Goal: Transaction & Acquisition: Purchase product/service

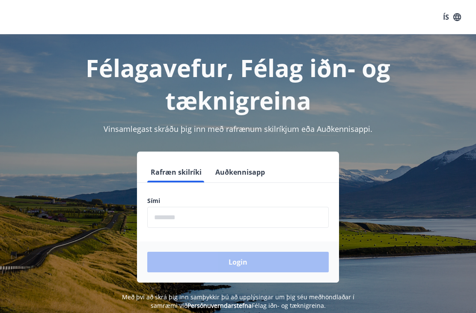
click at [220, 207] on input "phone" at bounding box center [237, 217] width 181 height 21
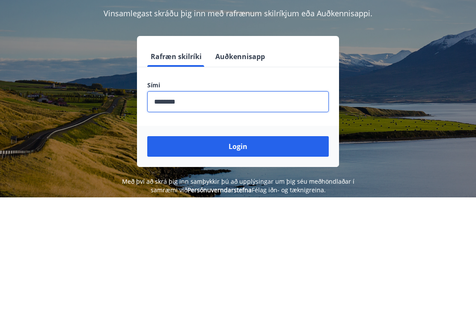
type input "********"
click at [253, 252] on button "Login" at bounding box center [237, 262] width 181 height 21
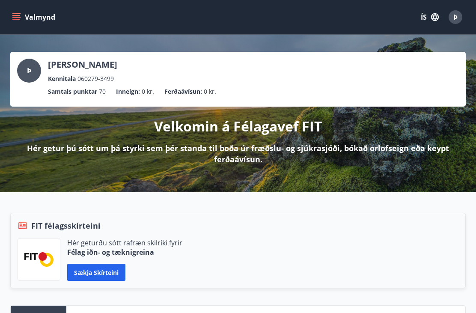
click at [18, 17] on icon "menu" at bounding box center [16, 17] width 9 height 1
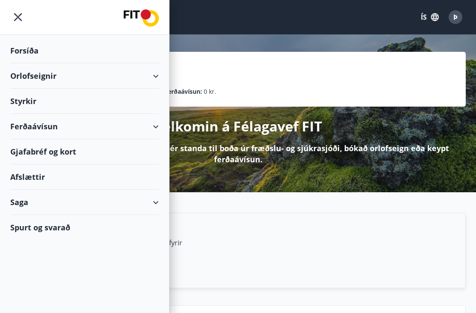
click at [158, 82] on div "Orlofseignir" at bounding box center [84, 75] width 149 height 25
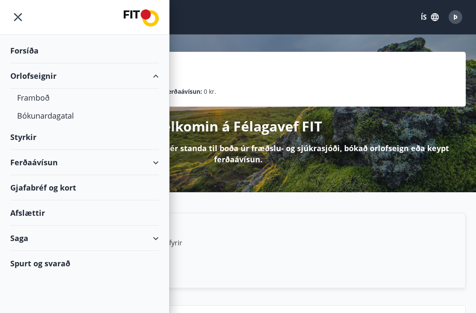
click at [70, 122] on div "Bókunardagatal" at bounding box center [84, 116] width 135 height 18
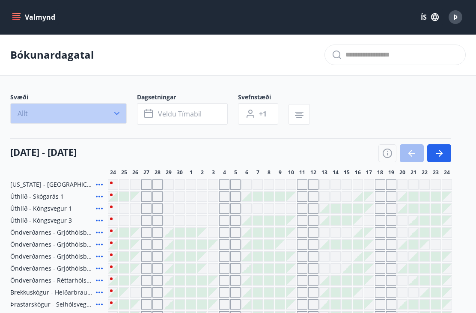
click at [119, 112] on icon "button" at bounding box center [117, 113] width 9 height 9
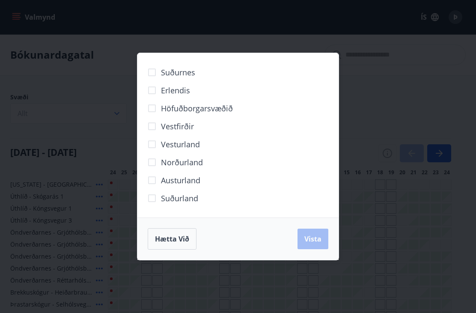
click at [177, 91] on span "Erlendis" at bounding box center [175, 90] width 29 height 11
click at [316, 242] on span "Vista" at bounding box center [312, 238] width 17 height 9
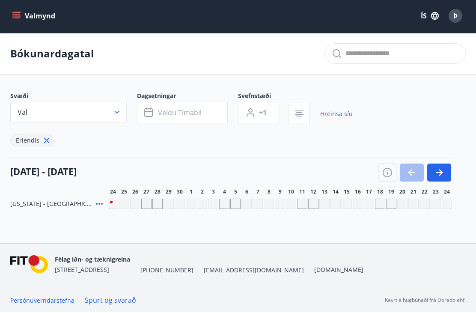
scroll to position [1, 0]
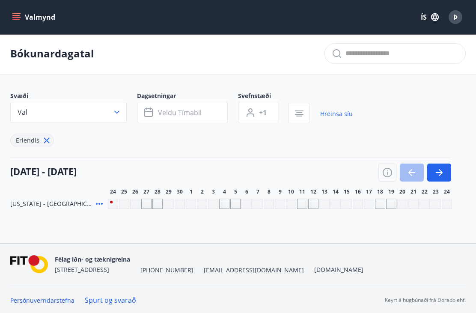
click at [442, 173] on icon "button" at bounding box center [441, 172] width 4 height 7
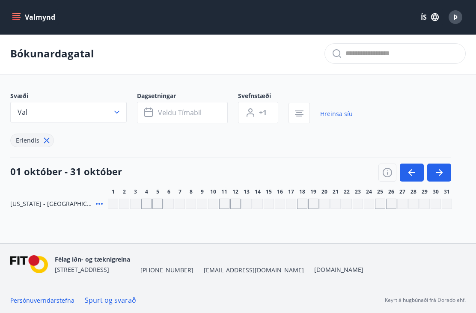
click at [440, 172] on icon "button" at bounding box center [439, 172] width 7 height 1
click at [441, 170] on icon "button" at bounding box center [439, 172] width 10 height 10
click at [449, 168] on button "button" at bounding box center [439, 173] width 24 height 18
click at [440, 170] on icon "button" at bounding box center [439, 172] width 10 height 10
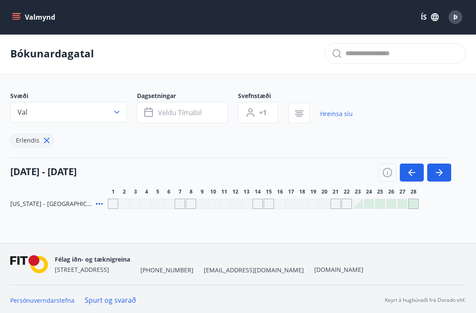
click at [442, 169] on icon "button" at bounding box center [439, 172] width 10 height 10
click at [437, 171] on icon "button" at bounding box center [439, 172] width 10 height 10
click at [440, 169] on icon "button" at bounding box center [439, 172] width 10 height 10
click at [442, 170] on icon "button" at bounding box center [439, 172] width 10 height 10
click at [434, 171] on icon "button" at bounding box center [439, 172] width 10 height 10
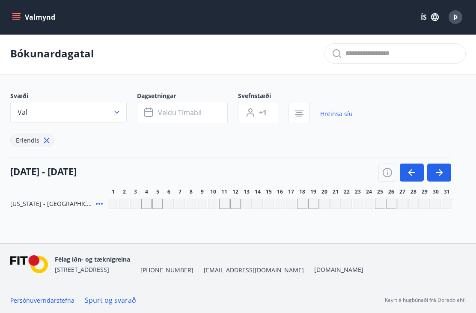
click at [442, 167] on button "button" at bounding box center [439, 173] width 24 height 18
click at [444, 167] on button "button" at bounding box center [439, 173] width 24 height 18
click at [442, 173] on icon "button" at bounding box center [441, 172] width 4 height 7
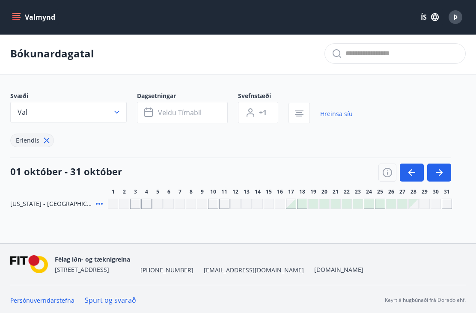
click at [443, 173] on icon "button" at bounding box center [439, 172] width 10 height 10
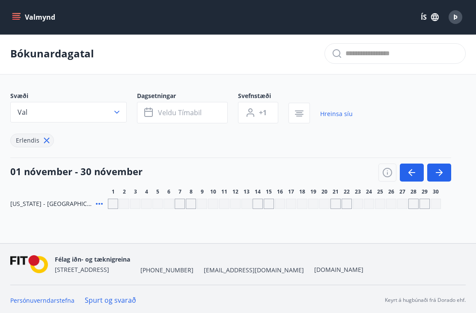
click at [442, 173] on icon "button" at bounding box center [441, 172] width 4 height 7
click at [443, 171] on icon "button" at bounding box center [439, 172] width 10 height 10
click at [439, 170] on icon "button" at bounding box center [439, 172] width 10 height 10
click at [442, 170] on icon "button" at bounding box center [439, 172] width 10 height 10
click at [441, 167] on button "button" at bounding box center [439, 173] width 24 height 18
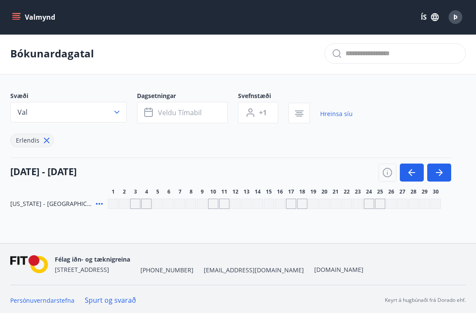
click at [413, 172] on icon "button" at bounding box center [411, 172] width 7 height 1
click at [416, 171] on icon "button" at bounding box center [412, 172] width 10 height 10
click at [440, 171] on icon "button" at bounding box center [441, 172] width 4 height 7
click at [440, 170] on icon "button" at bounding box center [441, 172] width 4 height 7
click at [436, 171] on icon "button" at bounding box center [439, 172] width 10 height 10
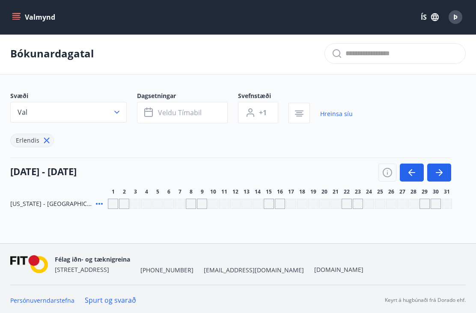
click at [435, 171] on icon "button" at bounding box center [439, 172] width 10 height 10
click at [446, 169] on button "button" at bounding box center [439, 173] width 24 height 18
click at [446, 168] on button "button" at bounding box center [439, 173] width 24 height 18
click at [442, 170] on icon "button" at bounding box center [439, 172] width 10 height 10
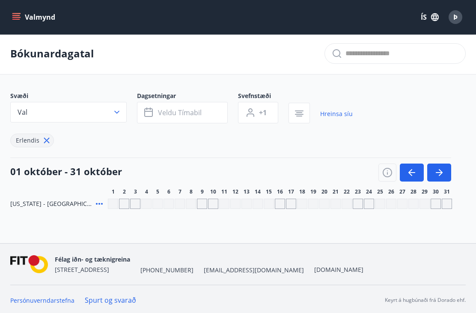
click at [447, 168] on button "button" at bounding box center [439, 173] width 24 height 18
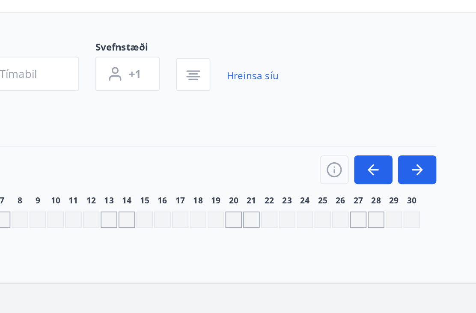
click at [434, 167] on icon "button" at bounding box center [439, 172] width 10 height 10
click at [439, 169] on icon "button" at bounding box center [441, 172] width 4 height 7
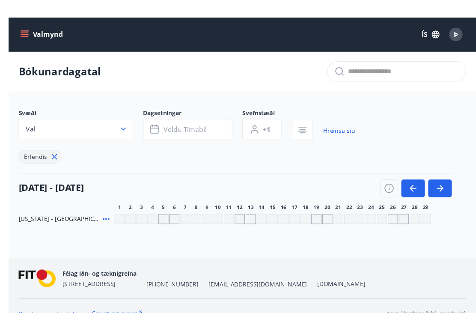
scroll to position [18, 0]
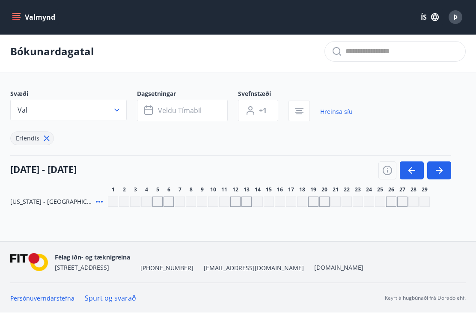
click at [443, 165] on icon "button" at bounding box center [439, 170] width 10 height 10
click at [390, 166] on icon "button" at bounding box center [387, 170] width 9 height 9
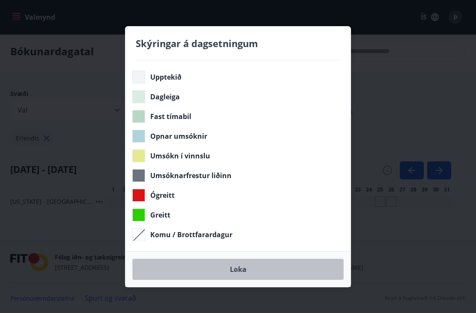
click at [220, 266] on button "Loka" at bounding box center [237, 269] width 211 height 21
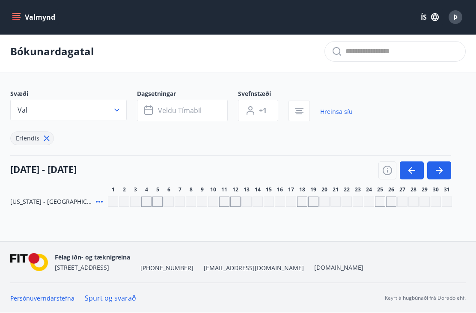
click at [442, 165] on icon "button" at bounding box center [439, 170] width 10 height 10
click at [445, 161] on button "button" at bounding box center [439, 170] width 24 height 18
click at [448, 161] on button "button" at bounding box center [439, 170] width 24 height 18
click at [446, 161] on button "button" at bounding box center [439, 170] width 24 height 18
click at [447, 161] on button "button" at bounding box center [439, 170] width 24 height 18
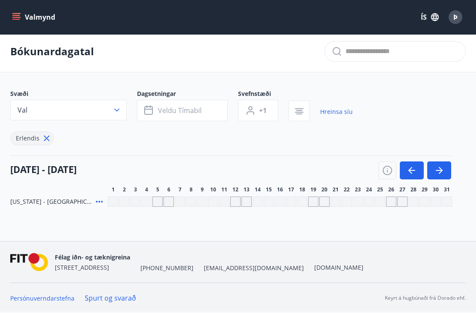
click at [446, 161] on button "button" at bounding box center [439, 170] width 24 height 18
click at [448, 161] on button "button" at bounding box center [439, 170] width 24 height 18
click at [450, 161] on button "button" at bounding box center [439, 170] width 24 height 18
click at [449, 161] on button "button" at bounding box center [439, 170] width 24 height 18
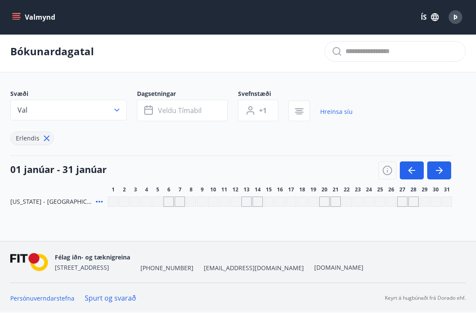
click at [450, 161] on button "button" at bounding box center [439, 170] width 24 height 18
click at [449, 161] on button "button" at bounding box center [439, 170] width 24 height 18
click at [455, 157] on div "[DATE] - [DATE] 1 2 3 4 5 6 7 8 9 10 11 12 13 14 15 16 17 18 19 20 21 22 23 24 …" at bounding box center [237, 174] width 455 height 38
click at [390, 196] on div "Gráir dagar eru ekki bókanlegir" at bounding box center [391, 201] width 10 height 10
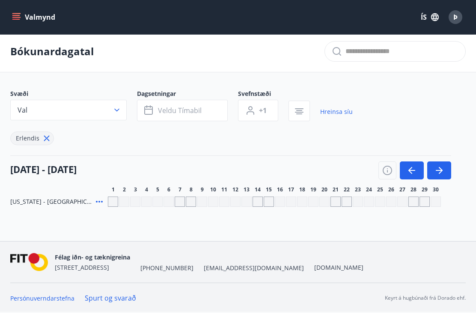
click at [387, 208] on div "Bókunardagatal Svæði Val Dagsetningar Veldu tímabil Svefnstæði +1 Hreinsa síu E…" at bounding box center [238, 136] width 476 height 210
click at [382, 196] on div "Gráir dagar eru ekki bókanlegir" at bounding box center [380, 201] width 10 height 10
click at [382, 211] on div "Bókunardagatal Svæði Val Dagsetningar Veldu tímabil Svefnstæði +1 Hreinsa síu E…" at bounding box center [238, 136] width 476 height 210
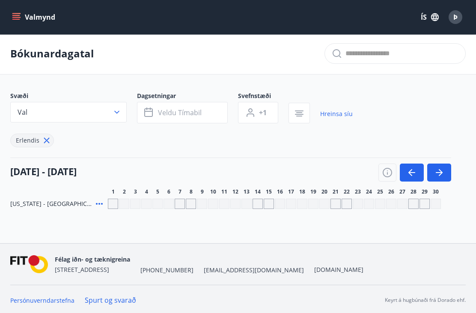
scroll to position [0, 0]
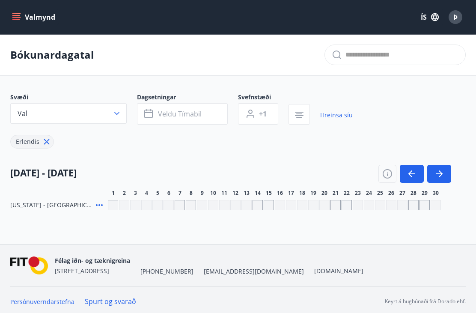
click at [11, 16] on button "Valmynd" at bounding box center [34, 16] width 48 height 15
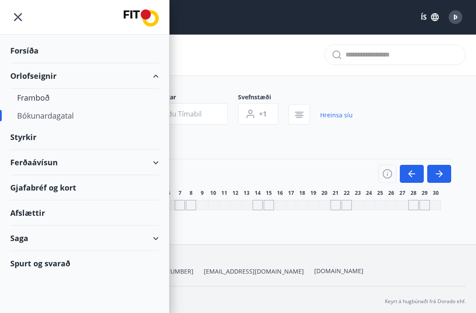
click at [29, 98] on div "Framboð" at bounding box center [84, 98] width 135 height 18
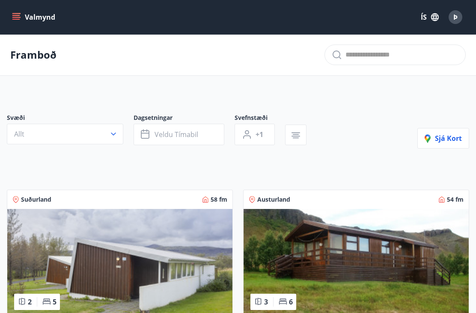
click at [42, 128] on button "Allt" at bounding box center [65, 134] width 116 height 21
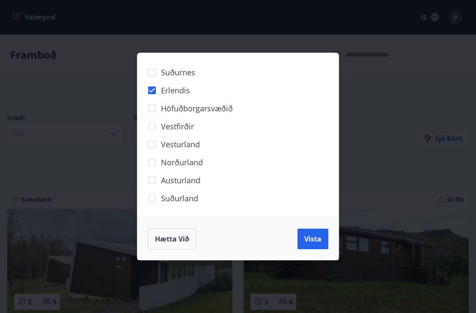
click at [315, 238] on span "Vista" at bounding box center [312, 238] width 17 height 9
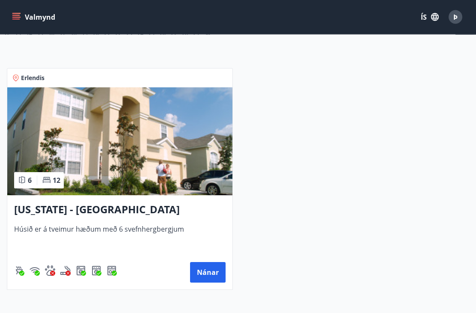
click at [196, 271] on button "Nánar" at bounding box center [208, 272] width 36 height 21
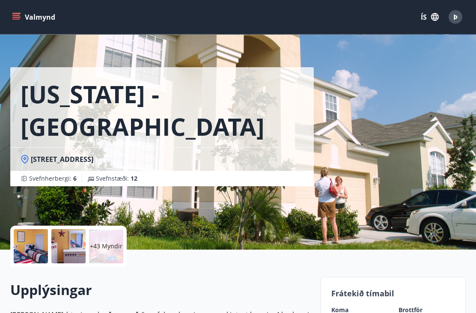
scroll to position [7, 0]
click at [106, 244] on p "+43 Myndir" at bounding box center [106, 246] width 33 height 9
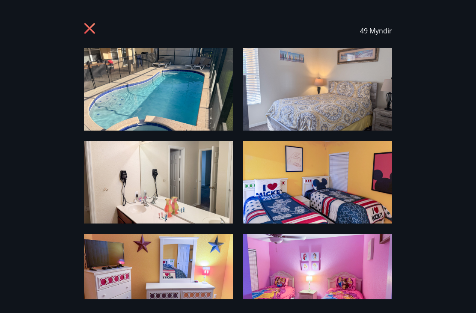
click at [180, 92] on img at bounding box center [158, 89] width 149 height 83
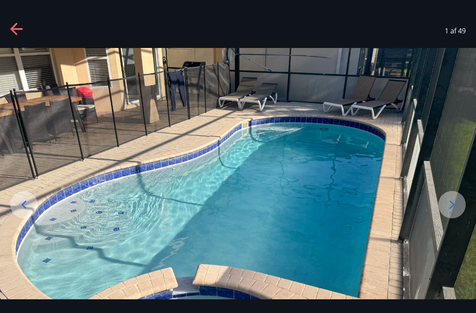
click at [448, 211] on icon at bounding box center [452, 205] width 14 height 14
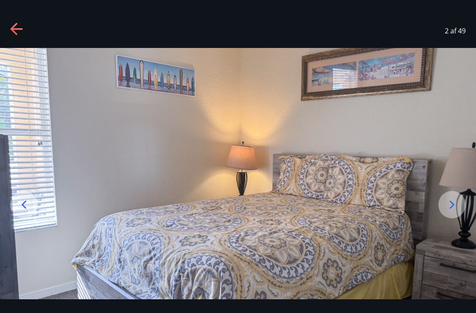
click at [452, 211] on icon at bounding box center [452, 205] width 14 height 14
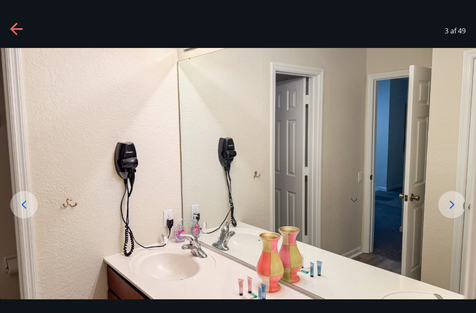
click at [449, 211] on icon at bounding box center [452, 205] width 14 height 14
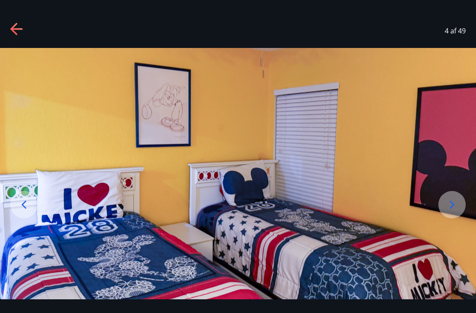
click at [449, 211] on icon at bounding box center [452, 205] width 14 height 14
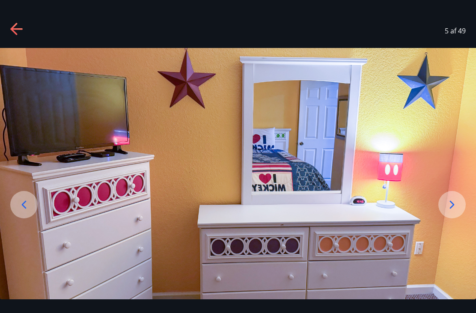
click at [447, 211] on icon at bounding box center [452, 205] width 14 height 14
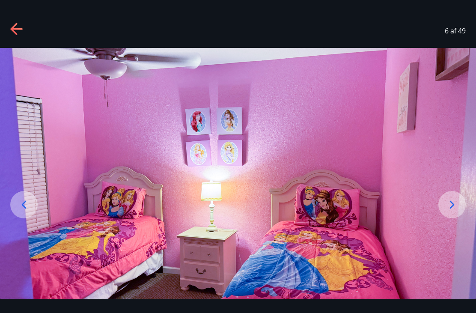
click at [449, 211] on icon at bounding box center [452, 205] width 14 height 14
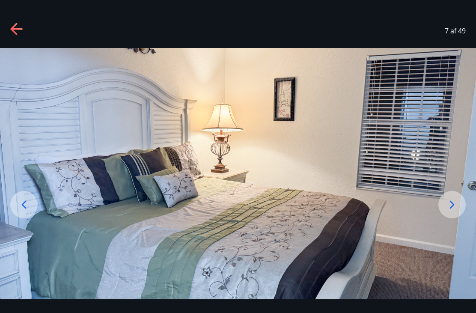
click at [455, 211] on icon at bounding box center [452, 205] width 14 height 14
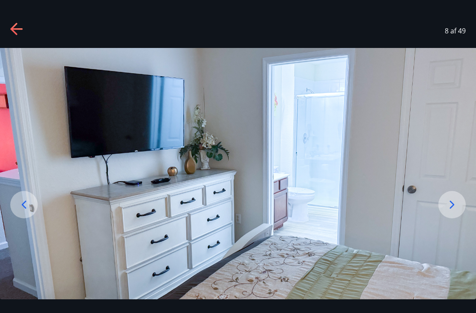
click at [448, 211] on icon at bounding box center [452, 205] width 14 height 14
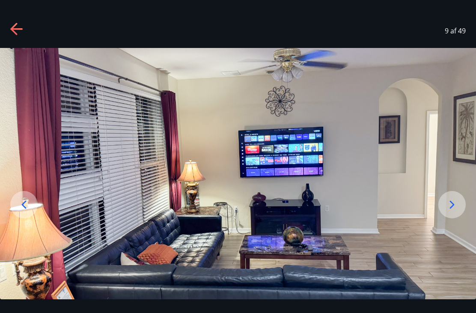
click at [449, 211] on icon at bounding box center [452, 205] width 14 height 14
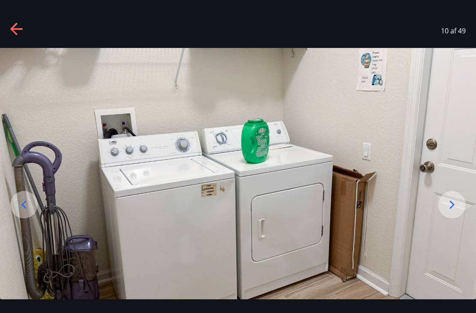
click at [451, 211] on icon at bounding box center [452, 205] width 14 height 14
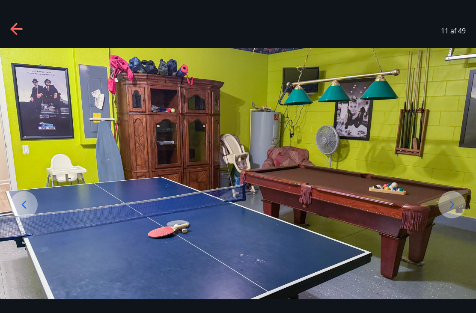
click at [452, 211] on div at bounding box center [451, 204] width 27 height 27
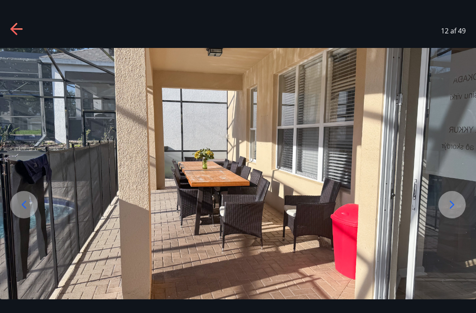
click at [451, 211] on icon at bounding box center [452, 205] width 14 height 14
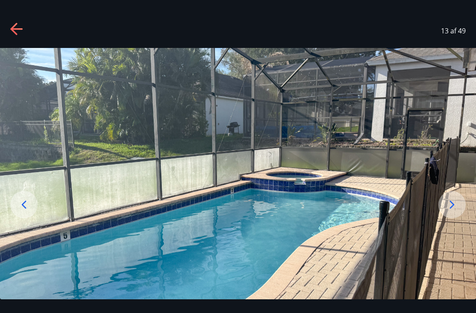
click at [456, 211] on icon at bounding box center [452, 205] width 14 height 14
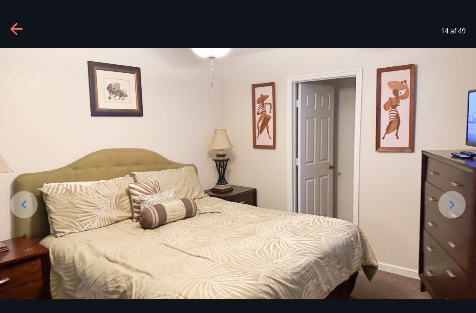
click at [444, 212] on div at bounding box center [451, 204] width 27 height 27
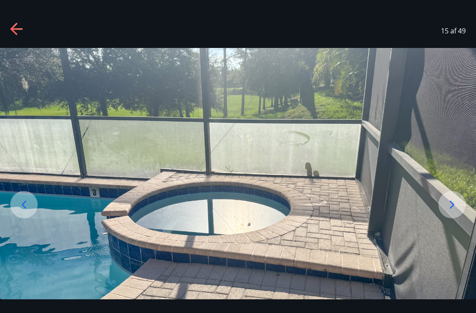
click at [444, 215] on div at bounding box center [451, 204] width 27 height 27
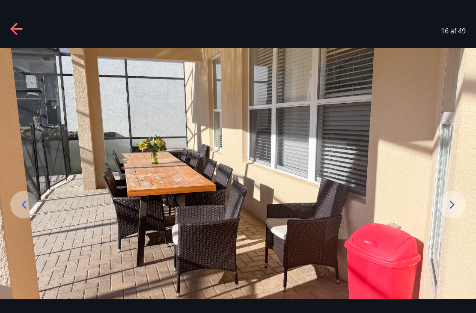
click at [450, 211] on icon at bounding box center [452, 205] width 14 height 14
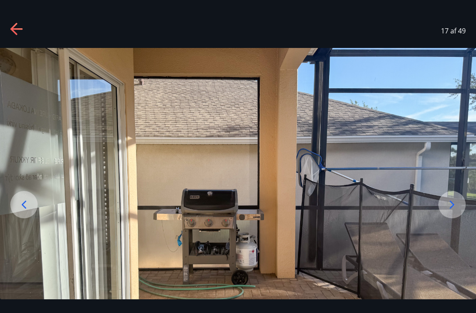
click at [444, 217] on div at bounding box center [451, 204] width 27 height 27
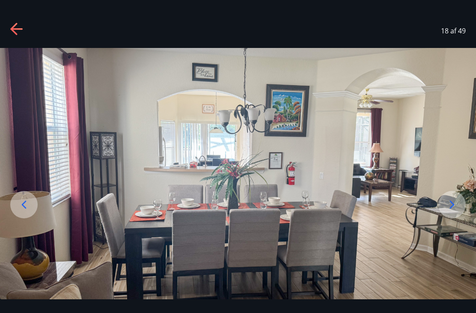
click at [445, 213] on div at bounding box center [451, 204] width 27 height 27
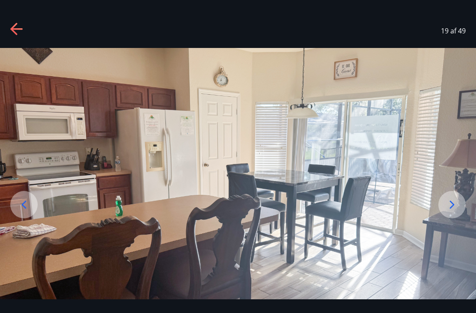
click at [447, 211] on icon at bounding box center [452, 205] width 14 height 14
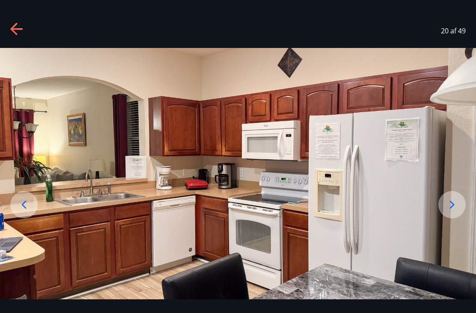
click at [449, 211] on icon at bounding box center [452, 205] width 14 height 14
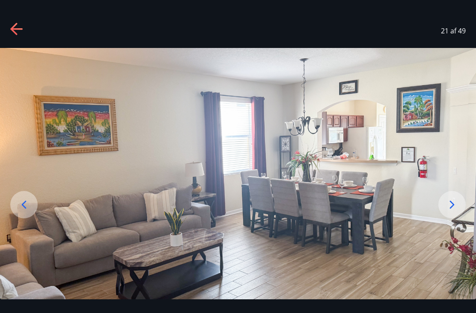
click at [447, 211] on icon at bounding box center [452, 205] width 14 height 14
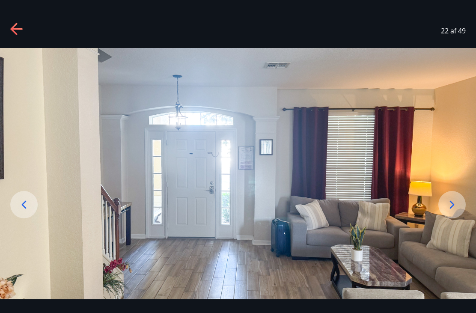
click at [444, 218] on div at bounding box center [451, 204] width 27 height 27
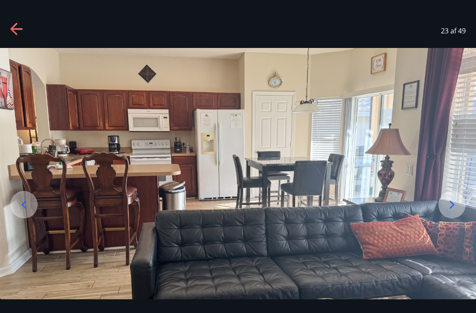
click at [446, 211] on icon at bounding box center [452, 205] width 14 height 14
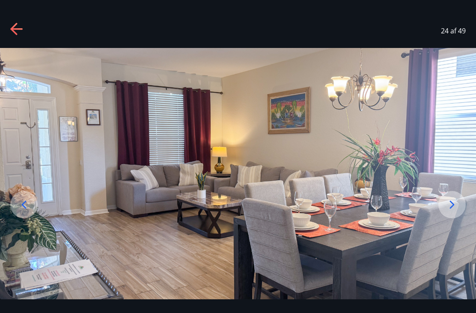
click at [446, 211] on icon at bounding box center [452, 205] width 14 height 14
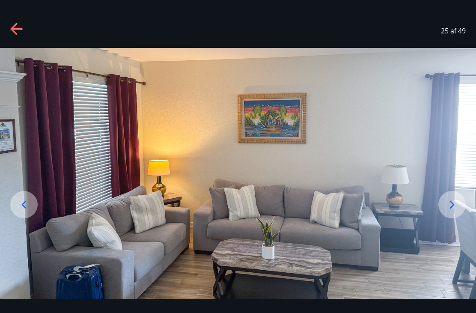
click at [446, 211] on icon at bounding box center [452, 205] width 14 height 14
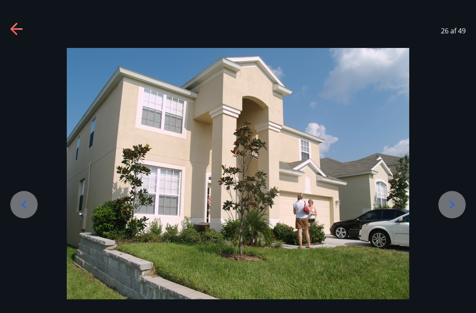
click at [448, 211] on icon at bounding box center [452, 205] width 14 height 14
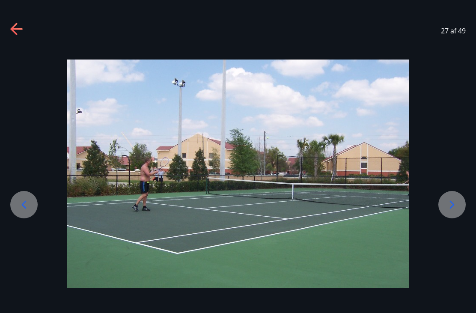
click at [442, 213] on div at bounding box center [451, 204] width 27 height 27
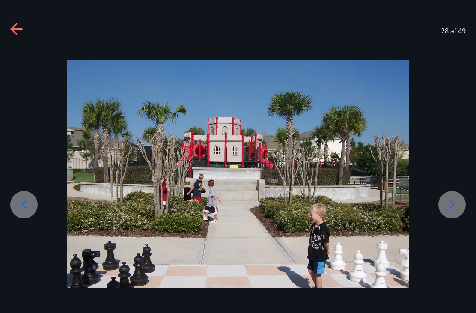
click at [450, 210] on div at bounding box center [451, 204] width 27 height 27
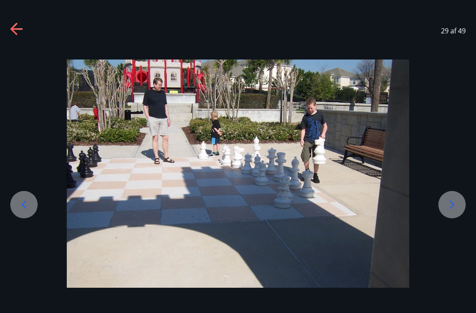
click at [446, 211] on icon at bounding box center [452, 205] width 14 height 14
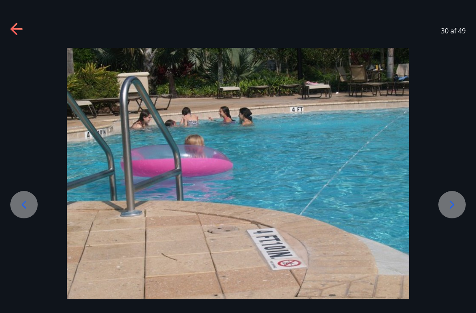
click at [443, 215] on div at bounding box center [451, 204] width 27 height 27
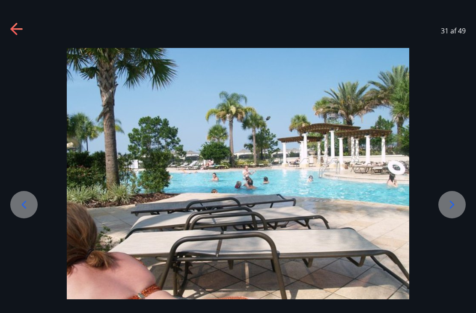
click at [443, 217] on div at bounding box center [451, 204] width 27 height 27
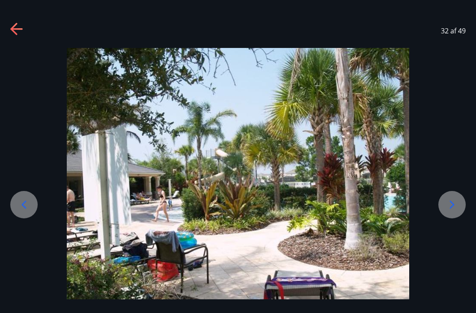
click at [447, 211] on icon at bounding box center [452, 205] width 14 height 14
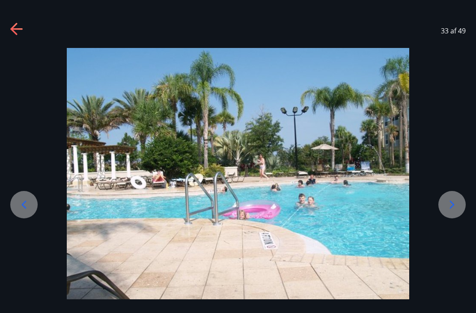
click at [446, 211] on icon at bounding box center [452, 205] width 14 height 14
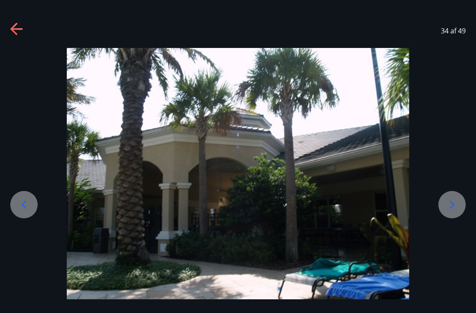
click at [449, 211] on icon at bounding box center [452, 205] width 14 height 14
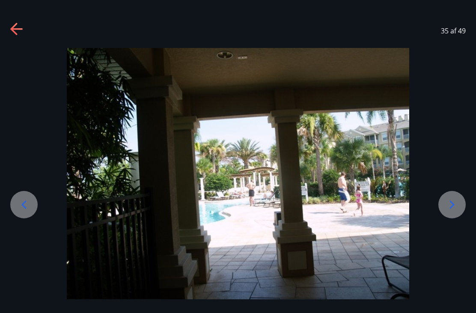
click at [444, 214] on div at bounding box center [451, 204] width 27 height 27
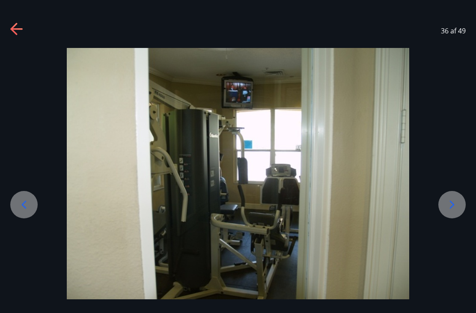
click at [444, 213] on div at bounding box center [451, 204] width 27 height 27
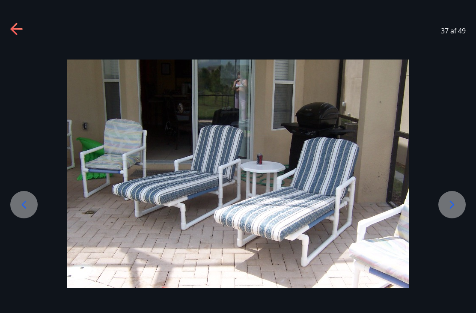
click at [443, 215] on div at bounding box center [451, 204] width 27 height 27
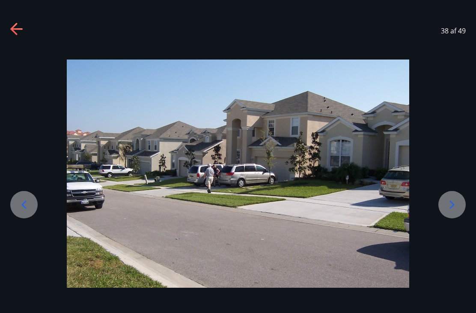
click at [263, 206] on img at bounding box center [238, 173] width 342 height 228
click at [448, 209] on div at bounding box center [451, 204] width 27 height 27
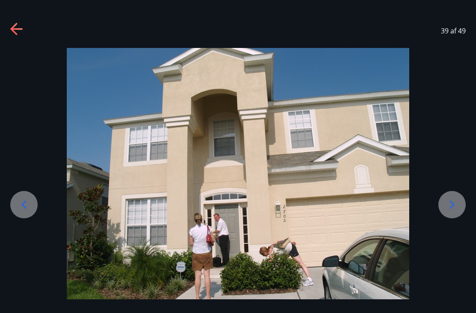
click at [448, 211] on icon at bounding box center [452, 205] width 14 height 14
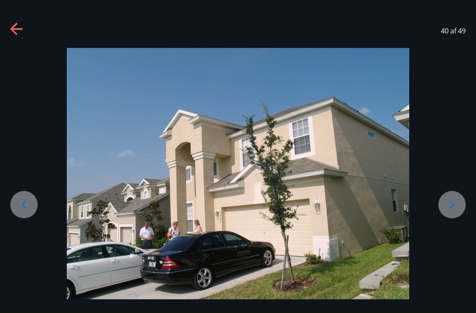
click at [444, 216] on div at bounding box center [451, 204] width 27 height 27
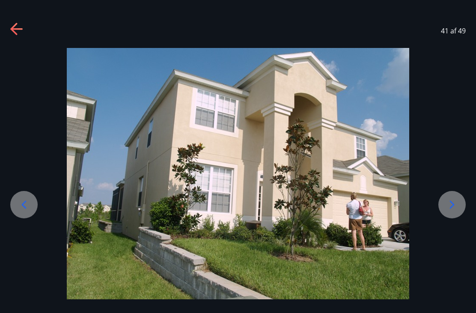
click at [447, 211] on icon at bounding box center [452, 205] width 14 height 14
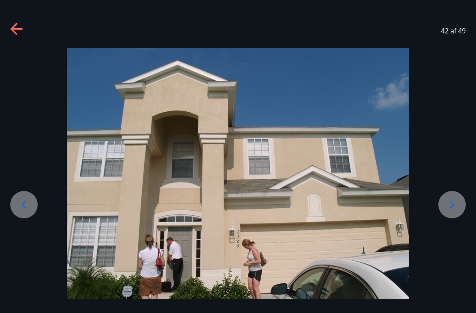
click at [444, 216] on div at bounding box center [451, 204] width 27 height 27
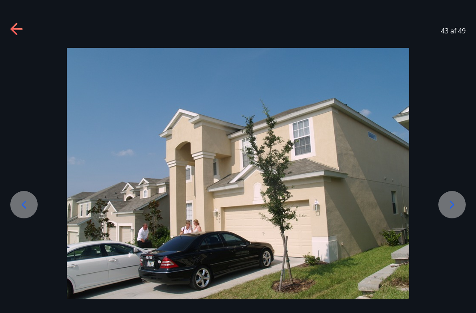
click at [443, 216] on div at bounding box center [451, 204] width 27 height 27
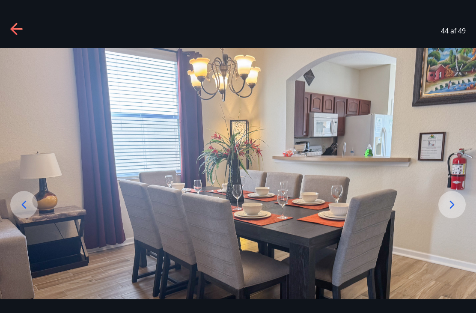
click at [450, 211] on div at bounding box center [451, 204] width 27 height 27
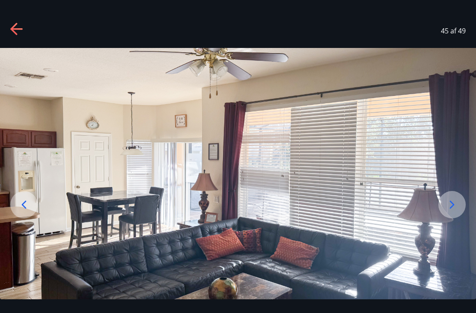
click at [447, 211] on div at bounding box center [451, 204] width 27 height 27
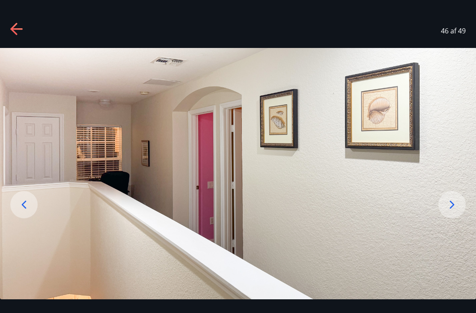
click at [446, 211] on icon at bounding box center [452, 205] width 14 height 14
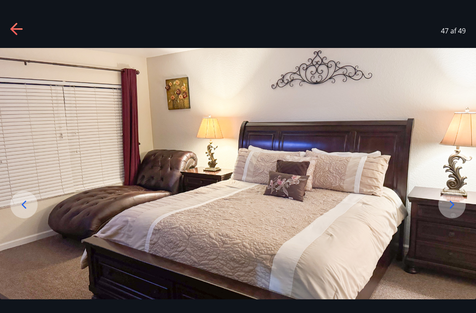
click at [446, 211] on div at bounding box center [451, 204] width 27 height 27
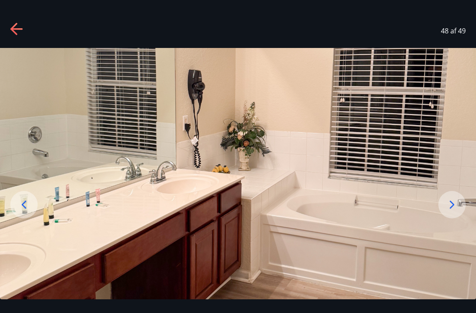
click at [448, 211] on icon at bounding box center [452, 205] width 14 height 14
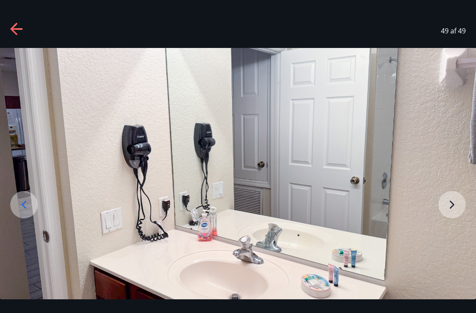
click at [443, 215] on img at bounding box center [238, 180] width 476 height 265
click at [449, 209] on img at bounding box center [238, 180] width 476 height 265
click at [447, 211] on img at bounding box center [238, 180] width 476 height 265
click at [447, 213] on img at bounding box center [238, 180] width 476 height 265
click at [450, 214] on img at bounding box center [238, 180] width 476 height 265
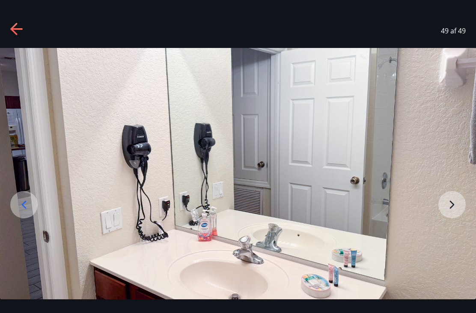
click at [454, 211] on img at bounding box center [238, 180] width 476 height 265
click at [456, 208] on img at bounding box center [238, 180] width 476 height 265
click at [455, 207] on img at bounding box center [238, 180] width 476 height 265
click at [450, 214] on img at bounding box center [238, 180] width 476 height 265
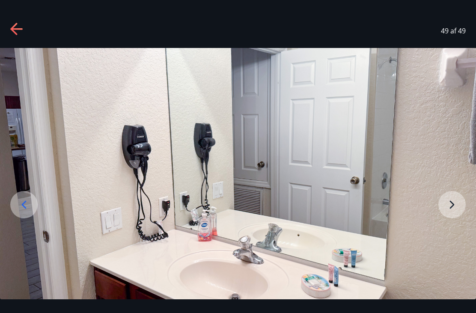
click at [452, 207] on img at bounding box center [238, 180] width 476 height 265
click at [17, 30] on icon at bounding box center [16, 29] width 12 height 2
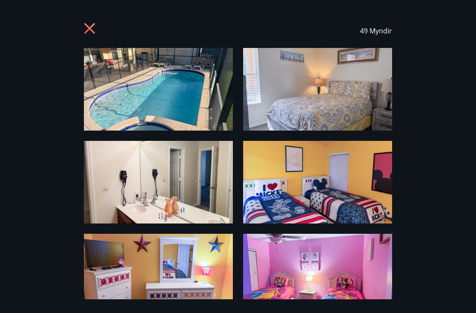
click at [84, 20] on div "49 Myndir" at bounding box center [238, 31] width 308 height 34
click at [88, 24] on icon at bounding box center [91, 30] width 14 height 14
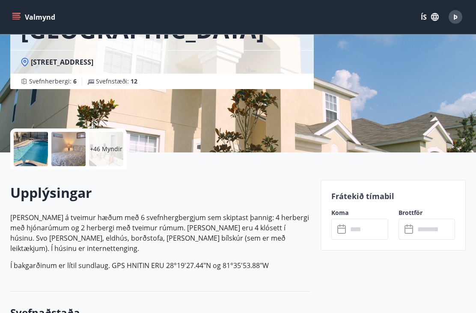
scroll to position [137, 0]
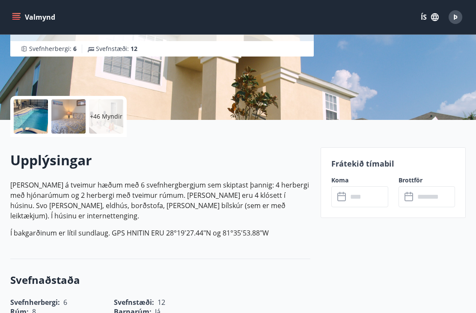
click at [359, 193] on input "text" at bounding box center [368, 196] width 40 height 21
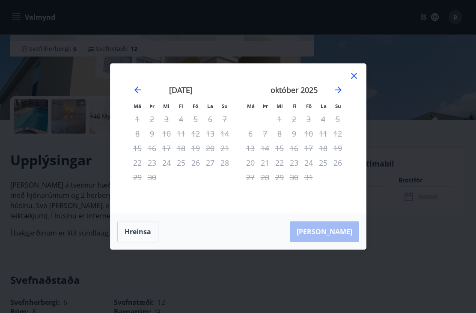
click at [342, 95] on icon "Move forward to switch to the next month." at bounding box center [338, 90] width 10 height 10
click at [337, 95] on icon "Move forward to switch to the next month." at bounding box center [338, 90] width 10 height 10
click at [339, 95] on icon "Move forward to switch to the next month." at bounding box center [338, 90] width 10 height 10
click at [336, 95] on icon "Move forward to switch to the next month." at bounding box center [338, 90] width 10 height 10
click at [339, 95] on icon "Move forward to switch to the next month." at bounding box center [338, 90] width 10 height 10
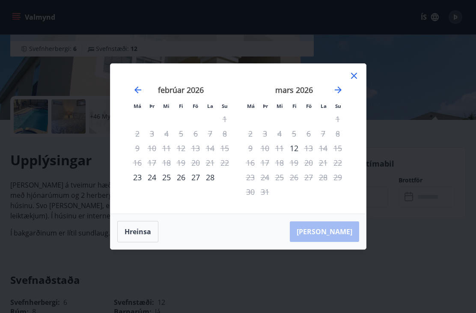
click at [340, 93] on icon "Move forward to switch to the next month." at bounding box center [338, 89] width 7 height 7
click at [338, 95] on icon "Move forward to switch to the next month." at bounding box center [338, 90] width 10 height 10
click at [341, 95] on icon "Move forward to switch to the next month." at bounding box center [338, 90] width 10 height 10
click at [338, 95] on icon "Move forward to switch to the next month." at bounding box center [338, 90] width 10 height 10
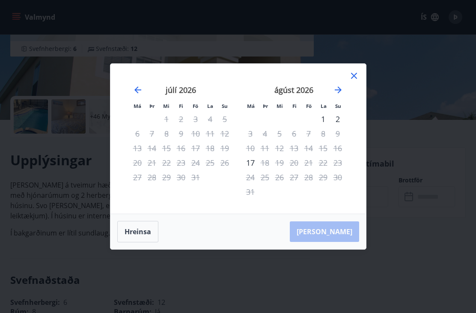
click at [342, 95] on icon "Move forward to switch to the next month." at bounding box center [338, 90] width 10 height 10
click at [339, 93] on icon "Move forward to switch to the next month." at bounding box center [338, 89] width 7 height 7
click at [338, 95] on icon "Move forward to switch to the next month." at bounding box center [338, 90] width 10 height 10
click at [138, 211] on div "[DATE] 1 2 3 4 5 6 7 8 9 10 11 12 13 14 15 16 17 18 19 20 21 22 23 24 25 26 27 …" at bounding box center [181, 144] width 113 height 140
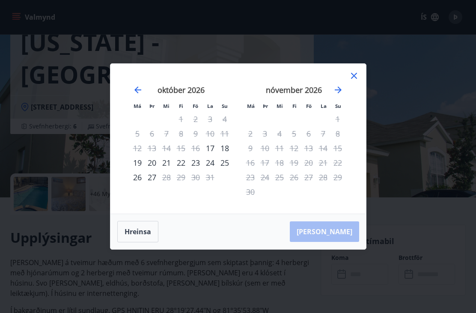
scroll to position [59, 0]
click at [339, 89] on icon "Move forward to switch to the next month." at bounding box center [338, 90] width 10 height 10
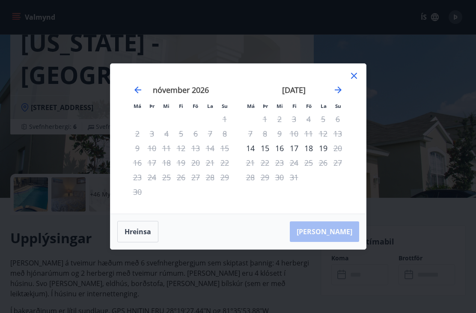
click at [339, 90] on icon "Move forward to switch to the next month." at bounding box center [338, 90] width 10 height 10
click at [339, 89] on icon "Move forward to switch to the next month." at bounding box center [338, 90] width 10 height 10
click at [337, 90] on icon "Move forward to switch to the next month." at bounding box center [338, 90] width 10 height 10
click at [341, 87] on icon "Move forward to switch to the next month." at bounding box center [338, 90] width 10 height 10
click at [341, 86] on icon "Move forward to switch to the next month." at bounding box center [338, 90] width 10 height 10
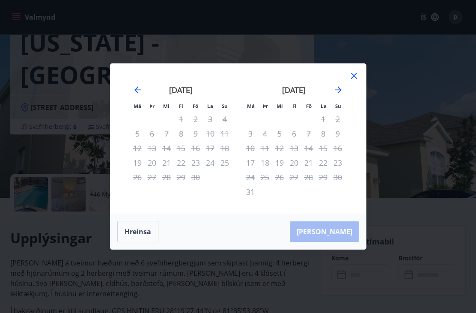
click at [342, 88] on icon "Move forward to switch to the next month." at bounding box center [338, 90] width 10 height 10
click at [346, 88] on div "[DATE] 1 2 3 4 5 6 7 8 9 10 11 12 13 14 15 16 17 18 19 20 21 22 23 24 25 26 27 …" at bounding box center [294, 144] width 113 height 140
click at [342, 89] on icon "Move forward to switch to the next month." at bounding box center [338, 90] width 10 height 10
click at [342, 88] on icon "Move forward to switch to the next month." at bounding box center [338, 90] width 10 height 10
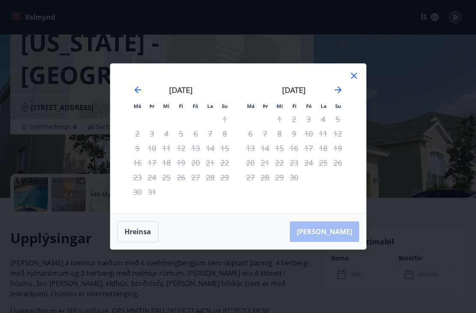
click at [342, 86] on icon "Move forward to switch to the next month." at bounding box center [338, 90] width 10 height 10
click at [345, 87] on div "[DATE]" at bounding box center [294, 93] width 102 height 38
click at [343, 85] on icon "Move forward to switch to the next month." at bounding box center [338, 90] width 10 height 10
click at [135, 95] on icon "Move backward to switch to the previous month." at bounding box center [138, 90] width 10 height 10
click at [140, 86] on icon "Move backward to switch to the previous month." at bounding box center [138, 90] width 10 height 10
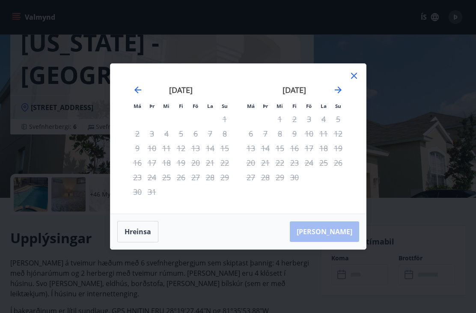
click at [140, 86] on icon "Move backward to switch to the previous month." at bounding box center [138, 90] width 10 height 10
click at [135, 86] on icon "Move backward to switch to the previous month." at bounding box center [138, 90] width 10 height 10
click at [134, 86] on icon "Move backward to switch to the previous month." at bounding box center [138, 90] width 10 height 10
click at [130, 86] on div "[DATE]" at bounding box center [181, 93] width 102 height 38
click at [128, 87] on div "[DATE] 1 2 3 4 5 6 7 8 9 10 11 12 13 14 15 16 17 18 19 20 21 22 23 24 25 26 27 …" at bounding box center [181, 144] width 113 height 140
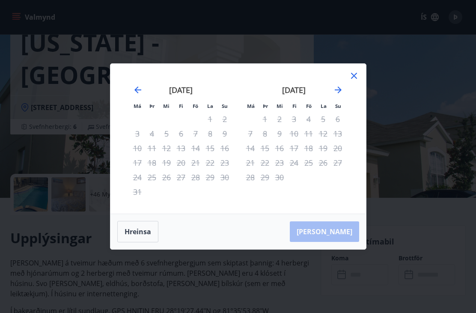
click at [137, 86] on icon "Move backward to switch to the previous month." at bounding box center [138, 90] width 10 height 10
click at [140, 86] on icon "Move backward to switch to the previous month." at bounding box center [138, 90] width 10 height 10
click at [141, 85] on icon "Move backward to switch to the previous month." at bounding box center [138, 90] width 10 height 10
click at [138, 85] on icon "Move backward to switch to the previous month." at bounding box center [138, 90] width 10 height 10
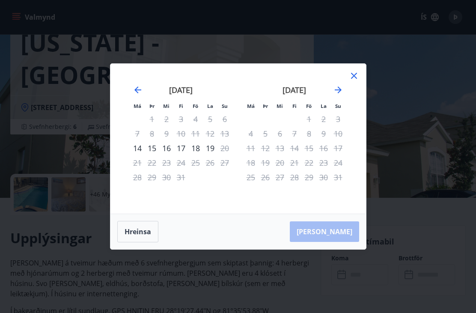
click at [138, 85] on icon "Move backward to switch to the previous month." at bounding box center [138, 90] width 10 height 10
click at [135, 86] on icon "Move backward to switch to the previous month." at bounding box center [138, 90] width 10 height 10
click at [358, 72] on icon at bounding box center [354, 76] width 10 height 10
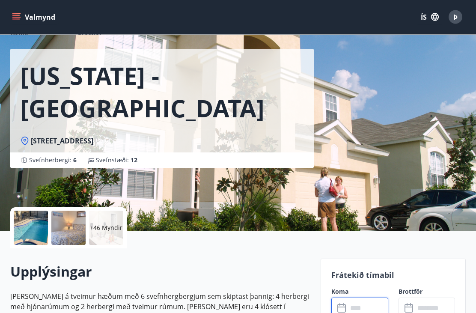
scroll to position [0, 0]
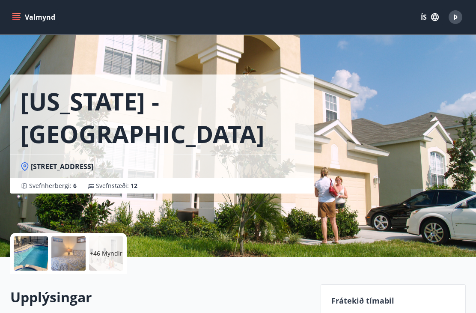
click at [18, 14] on icon "menu" at bounding box center [16, 17] width 9 height 9
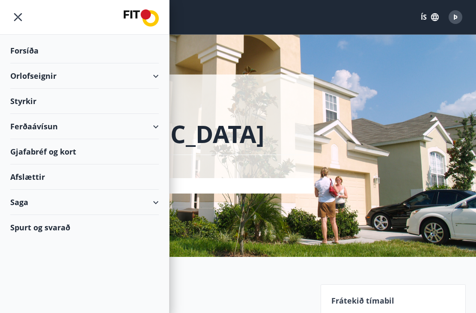
click at [157, 130] on div "Ferðaávísun" at bounding box center [84, 126] width 149 height 25
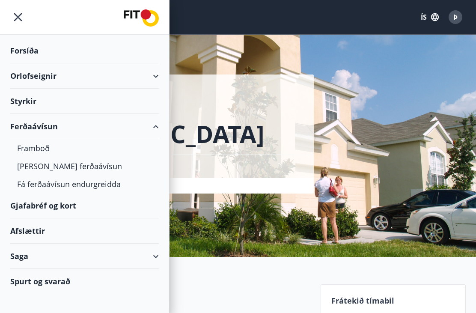
click at [75, 170] on div "[PERSON_NAME] ferðaávísun" at bounding box center [84, 166] width 135 height 18
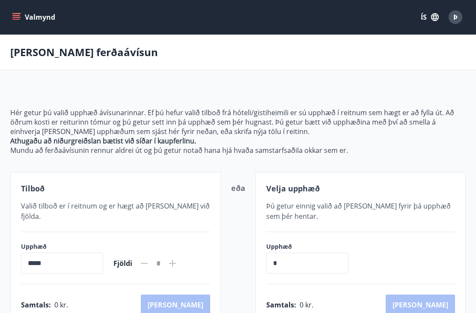
click at [18, 16] on icon "menu" at bounding box center [16, 15] width 8 height 1
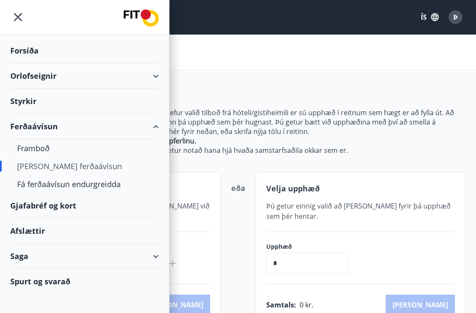
click at [32, 147] on div "Framboð" at bounding box center [84, 148] width 135 height 18
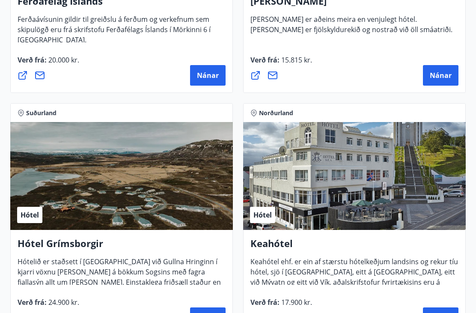
scroll to position [553, 0]
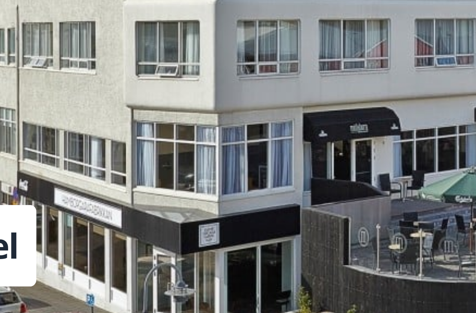
click at [243, 109] on div "Hótel" at bounding box center [354, 163] width 223 height 108
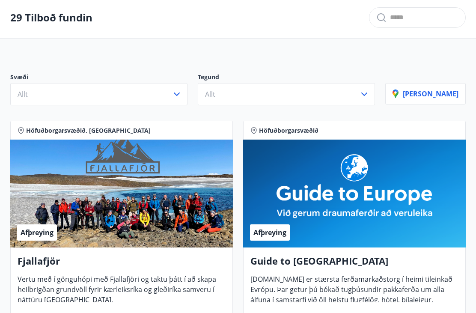
scroll to position [0, 0]
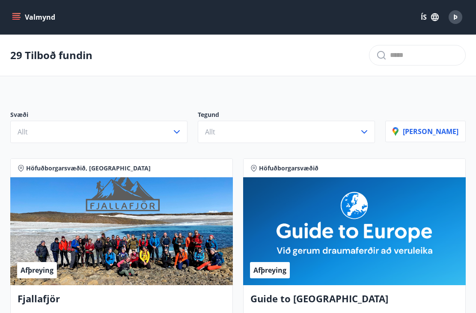
click at [11, 23] on button "Valmynd" at bounding box center [34, 16] width 48 height 15
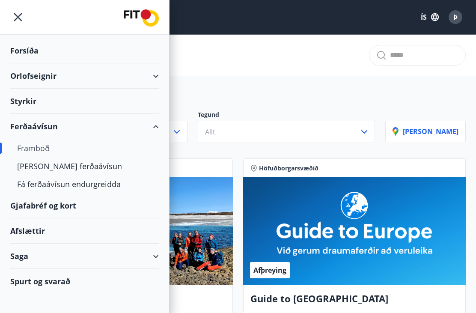
click at [161, 266] on div "Saga" at bounding box center [84, 256] width 169 height 25
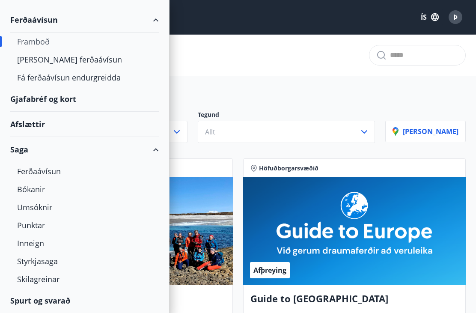
scroll to position [107, 0]
click at [56, 174] on div "Ferðaávísun" at bounding box center [84, 171] width 135 height 18
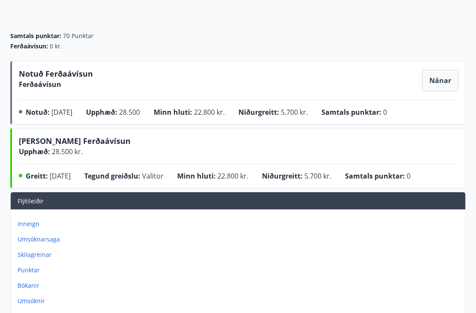
scroll to position [71, 0]
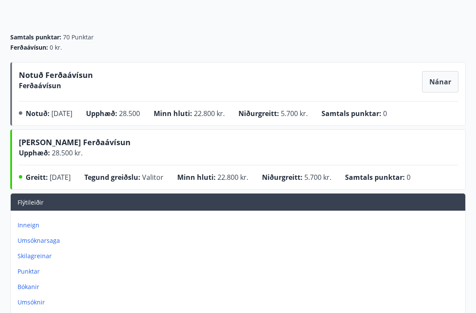
click at [24, 222] on p "Inneign" at bounding box center [240, 225] width 444 height 9
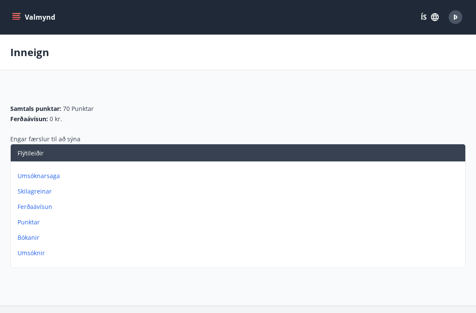
click at [27, 208] on p "Ferðaávísun" at bounding box center [240, 206] width 444 height 9
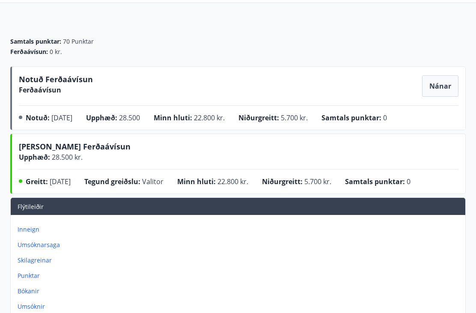
scroll to position [68, 0]
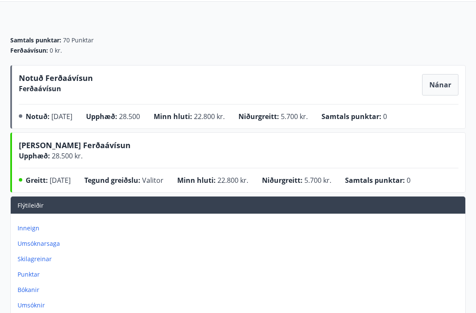
click at [28, 289] on p "Bókanir" at bounding box center [240, 290] width 444 height 9
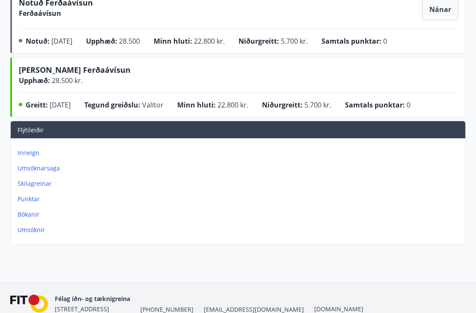
scroll to position [144, 0]
click at [32, 149] on p "Inneign" at bounding box center [240, 153] width 444 height 9
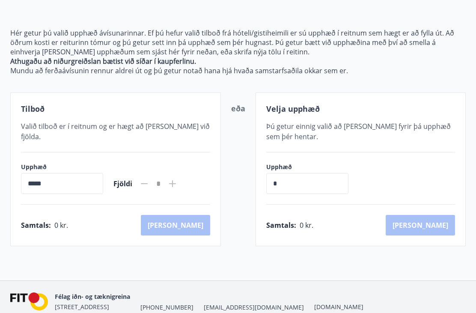
scroll to position [77, 0]
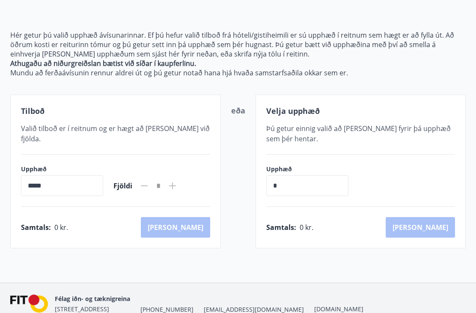
click at [178, 181] on icon at bounding box center [172, 186] width 10 height 10
click at [199, 173] on div "Upphæð ***** ​ Fjöldi *" at bounding box center [115, 180] width 189 height 31
click at [77, 177] on input "*****" at bounding box center [62, 185] width 82 height 21
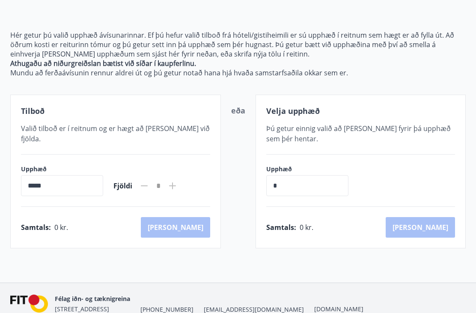
click at [68, 178] on input "*****" at bounding box center [62, 185] width 82 height 21
click at [37, 181] on input "*****" at bounding box center [62, 185] width 82 height 21
click at [23, 180] on input "*****" at bounding box center [62, 185] width 82 height 21
click at [48, 175] on input "*****" at bounding box center [62, 185] width 82 height 21
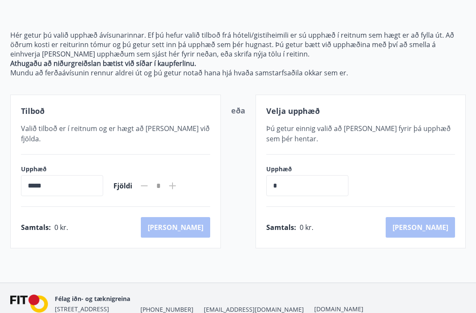
click at [294, 190] on input "*" at bounding box center [307, 185] width 82 height 21
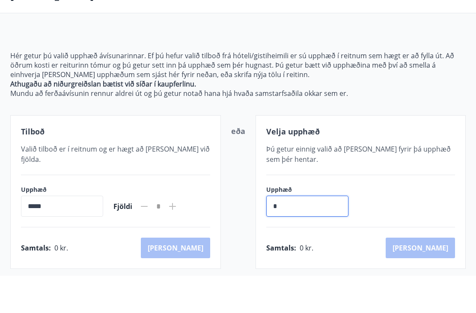
scroll to position [0, 0]
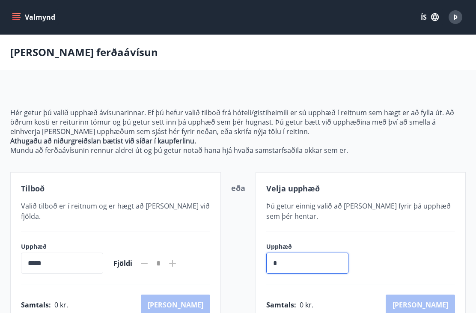
click at [422, 90] on div "Hér getur þú valið upphæð ávísunarinnar. Ef þú hefur valið tilboð frá hóteli/gi…" at bounding box center [237, 206] width 455 height 238
click at [13, 17] on icon "menu" at bounding box center [16, 17] width 9 height 1
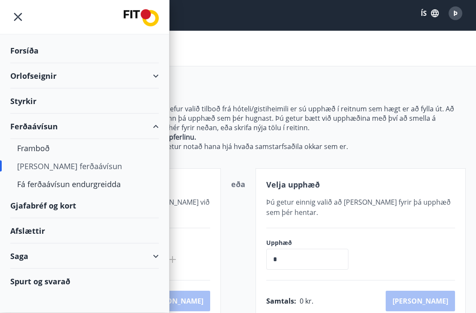
scroll to position [4, 0]
click at [60, 286] on div "Spurt og svarað" at bounding box center [84, 281] width 149 height 25
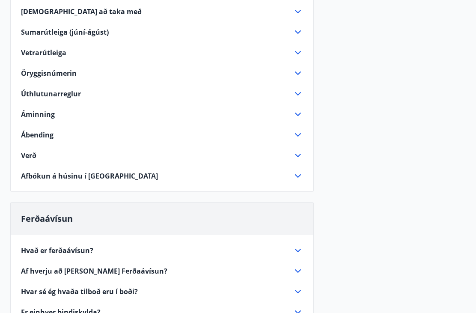
scroll to position [268, 0]
click at [302, 173] on icon at bounding box center [298, 176] width 10 height 10
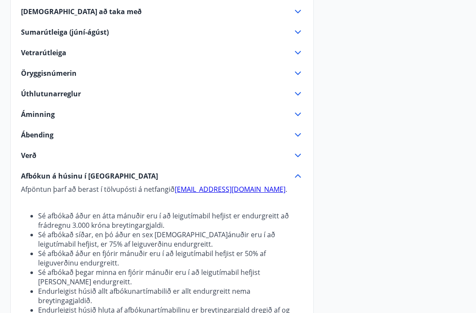
click at [262, 256] on li "Sé afbókað áður en fjórir mánuðir eru í að leigutímabil hefjist er 50% af leigu…" at bounding box center [170, 258] width 265 height 19
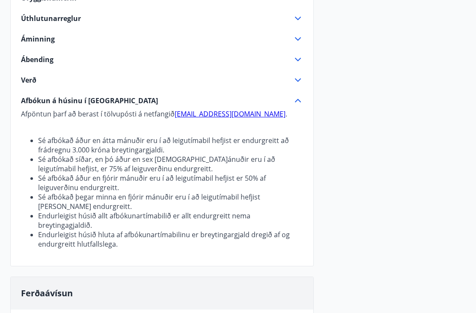
scroll to position [343, 0]
click at [126, 257] on div "Orlofseignir Reglur um opnun á leigur á orlofsvef FIT Tímabilið Janúar - maí (þ…" at bounding box center [161, 109] width 303 height 730
click at [294, 174] on li "Sé afbókað áður en fjórir mánuðir eru í að leigutímabil hefjist er 50% af leigu…" at bounding box center [170, 182] width 265 height 19
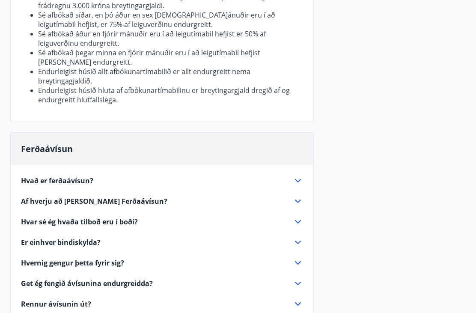
scroll to position [489, 0]
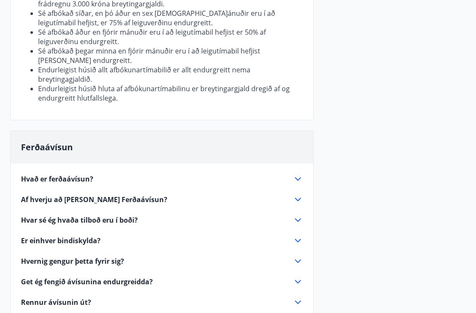
click at [299, 215] on icon at bounding box center [298, 220] width 10 height 10
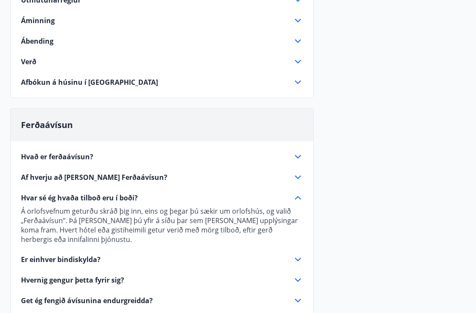
scroll to position [361, 0]
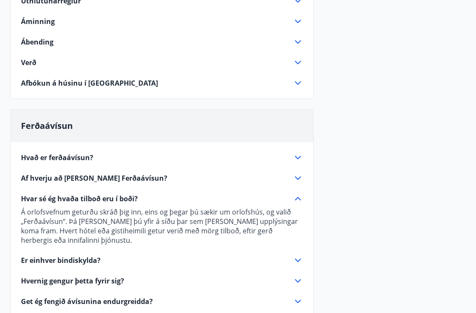
click at [296, 160] on icon at bounding box center [298, 157] width 10 height 10
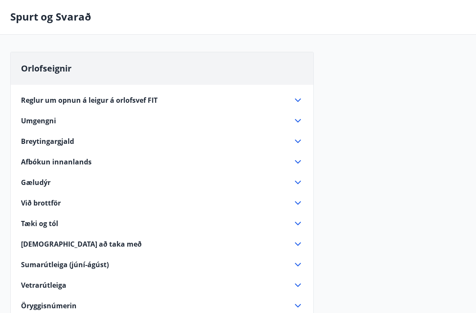
scroll to position [0, 0]
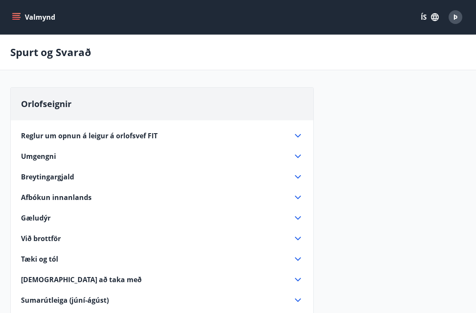
click at [3, 9] on div "Valmynd ÍS Þ" at bounding box center [238, 17] width 476 height 34
click at [22, 19] on button "Valmynd" at bounding box center [34, 16] width 48 height 15
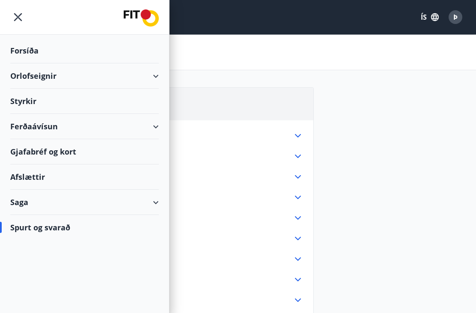
click at [29, 178] on div "Afslættir" at bounding box center [84, 176] width 149 height 25
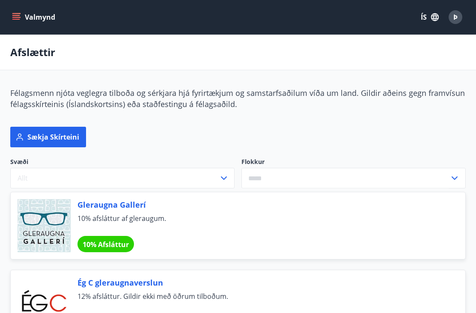
click at [461, 16] on div "Þ" at bounding box center [456, 17] width 14 height 14
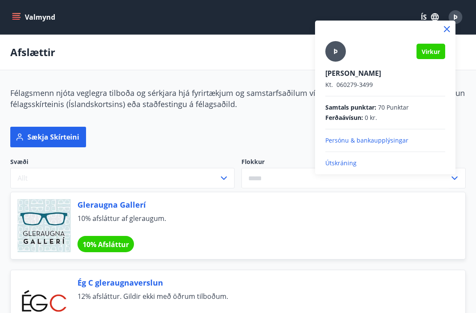
click at [355, 166] on p "Útskráning" at bounding box center [385, 163] width 120 height 9
